Goal: Information Seeking & Learning: Learn about a topic

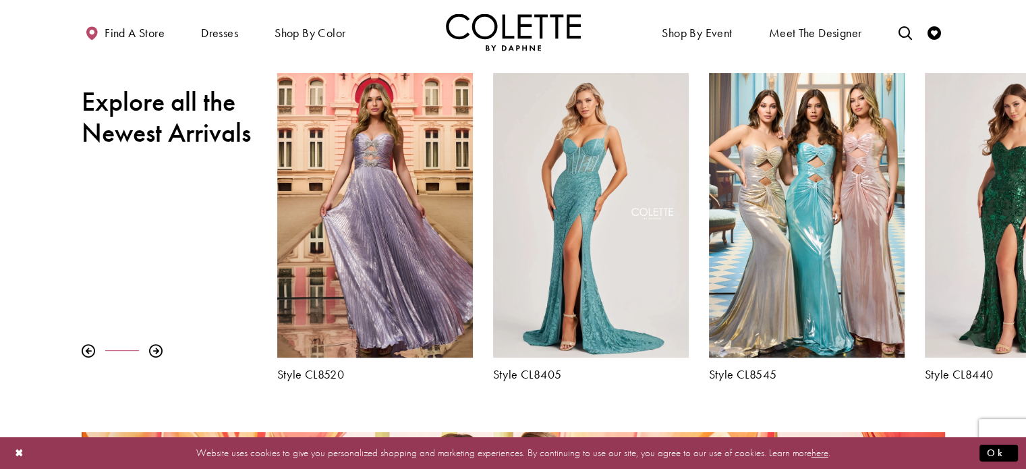
scroll to position [502, 0]
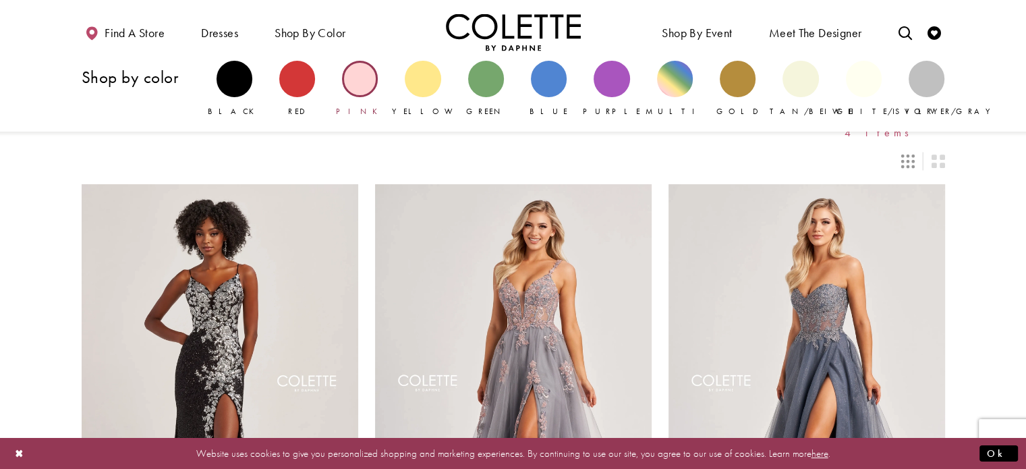
click at [353, 65] on div "Primary block" at bounding box center [360, 79] width 36 height 36
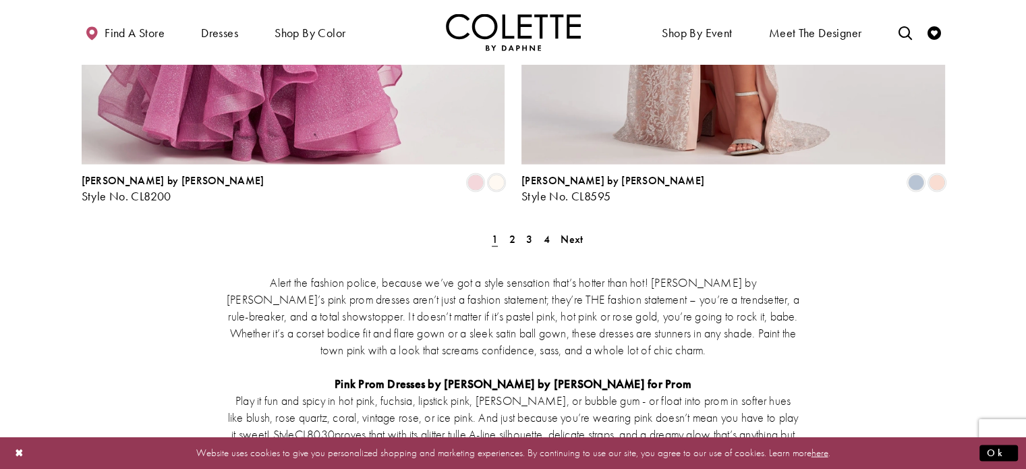
scroll to position [2626, 0]
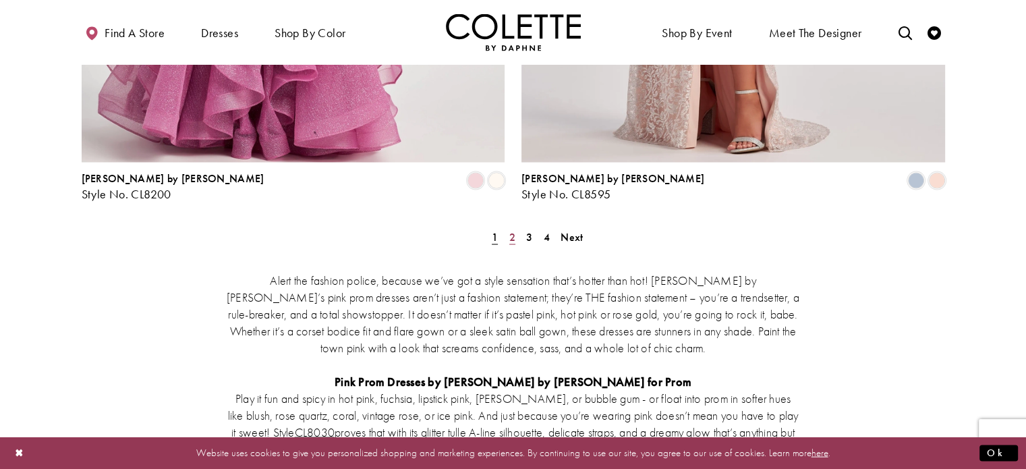
click at [513, 230] on span "2" at bounding box center [512, 237] width 6 height 14
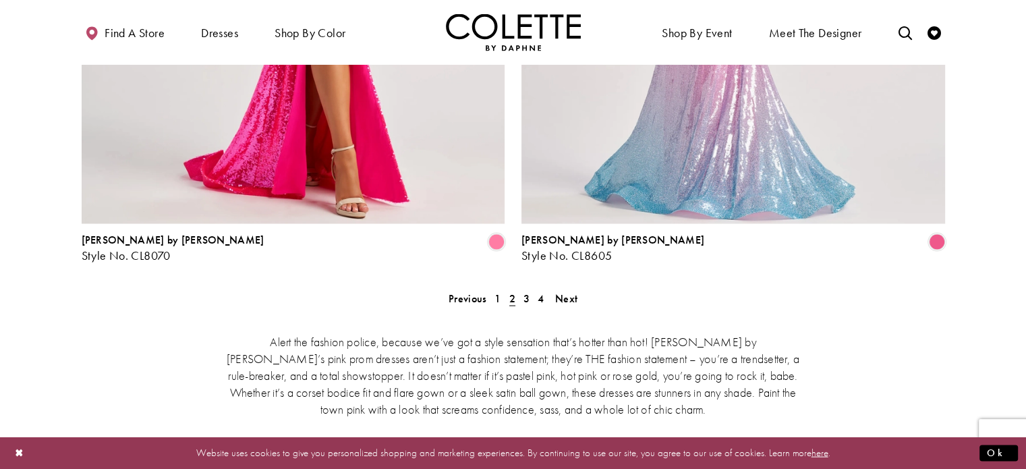
scroll to position [2398, 0]
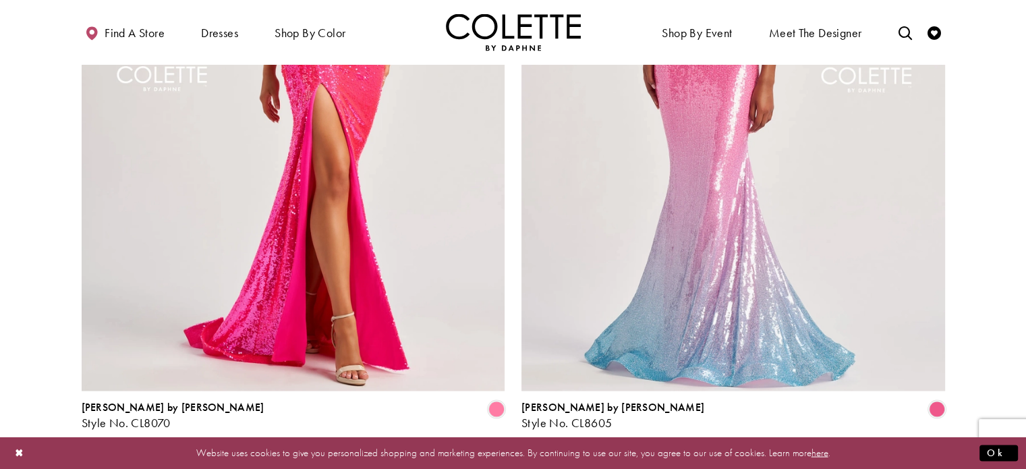
click at [524, 458] on span "3" at bounding box center [526, 465] width 6 height 14
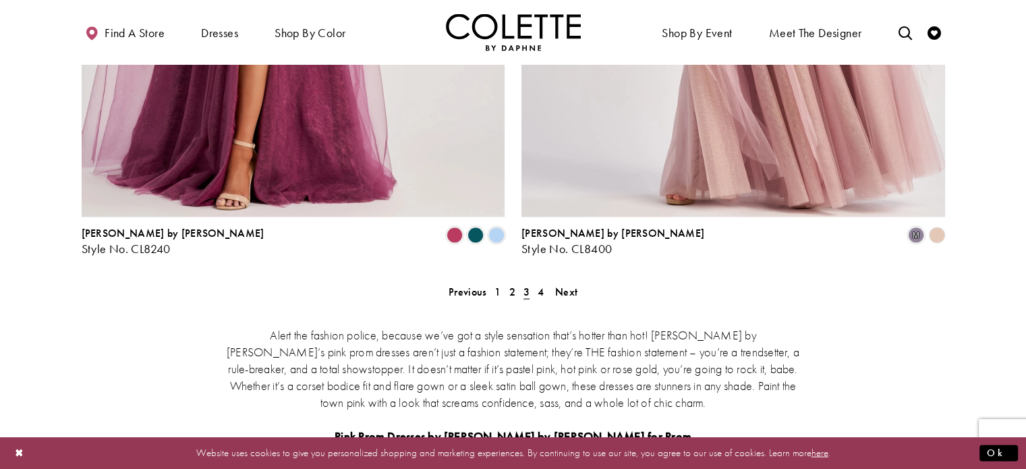
scroll to position [2348, 0]
